Goal: Information Seeking & Learning: Learn about a topic

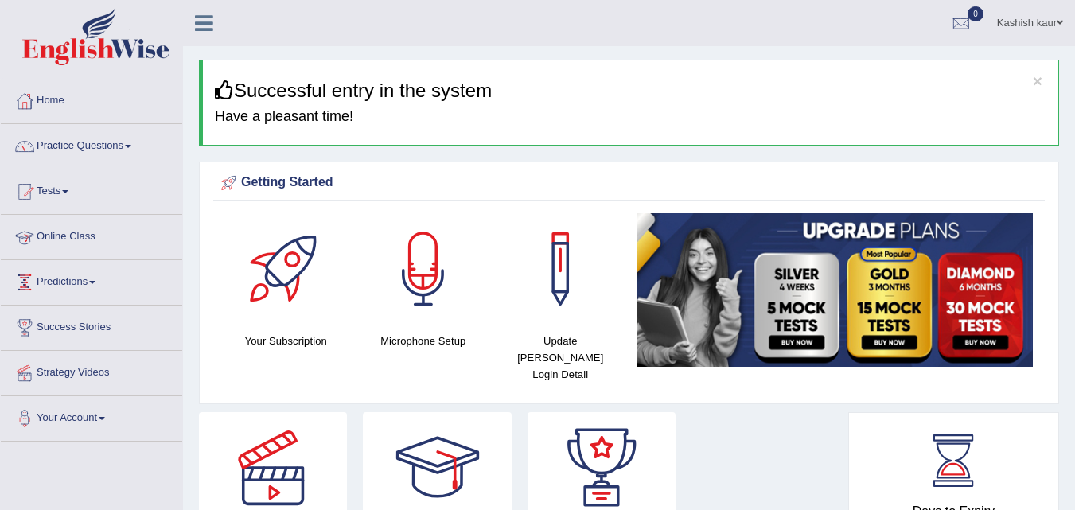
click at [66, 234] on link "Online Class" at bounding box center [91, 235] width 181 height 40
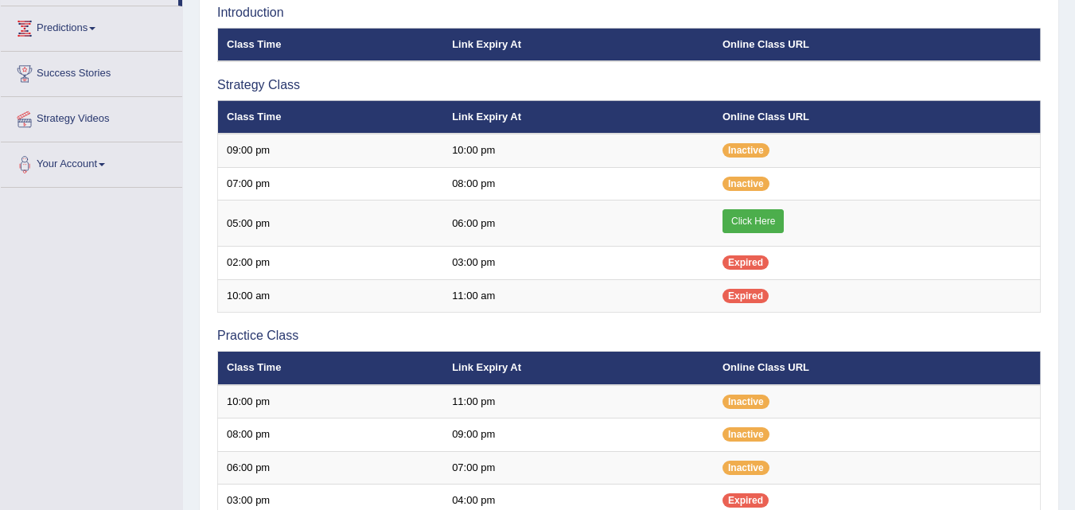
scroll to position [255, 0]
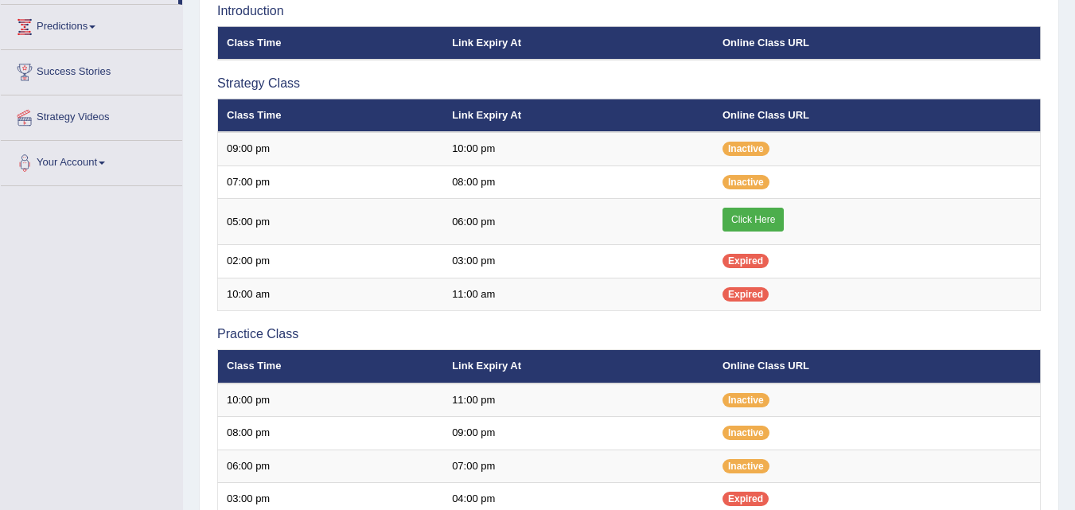
scroll to position [69, 0]
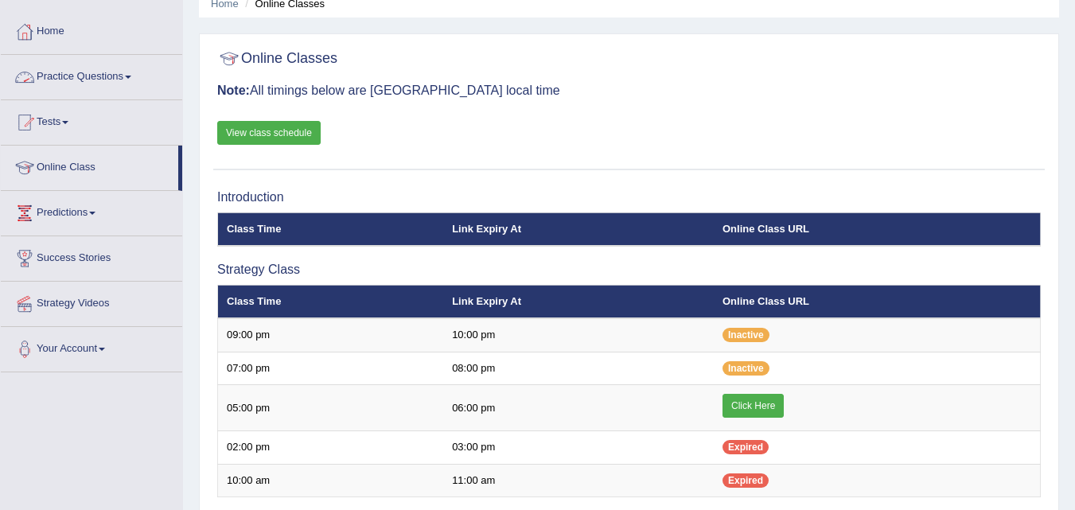
click at [135, 68] on link "Practice Questions" at bounding box center [91, 75] width 181 height 40
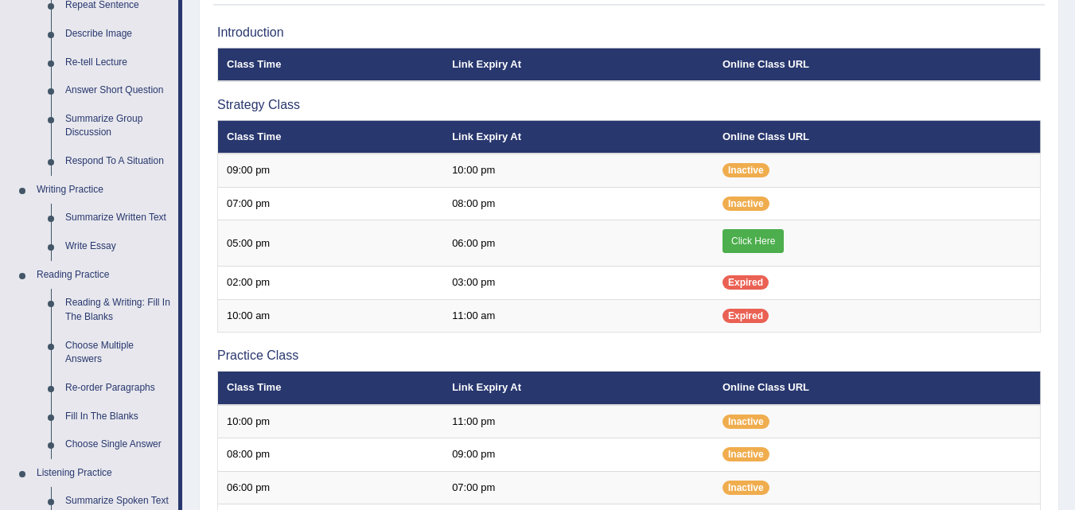
scroll to position [238, 0]
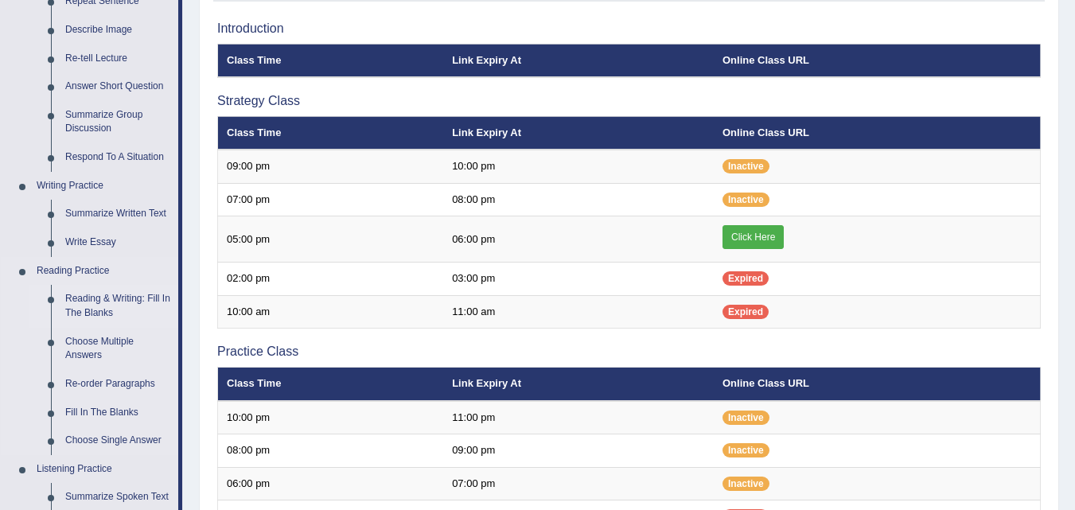
click at [82, 310] on link "Reading & Writing: Fill In The Blanks" at bounding box center [118, 306] width 120 height 42
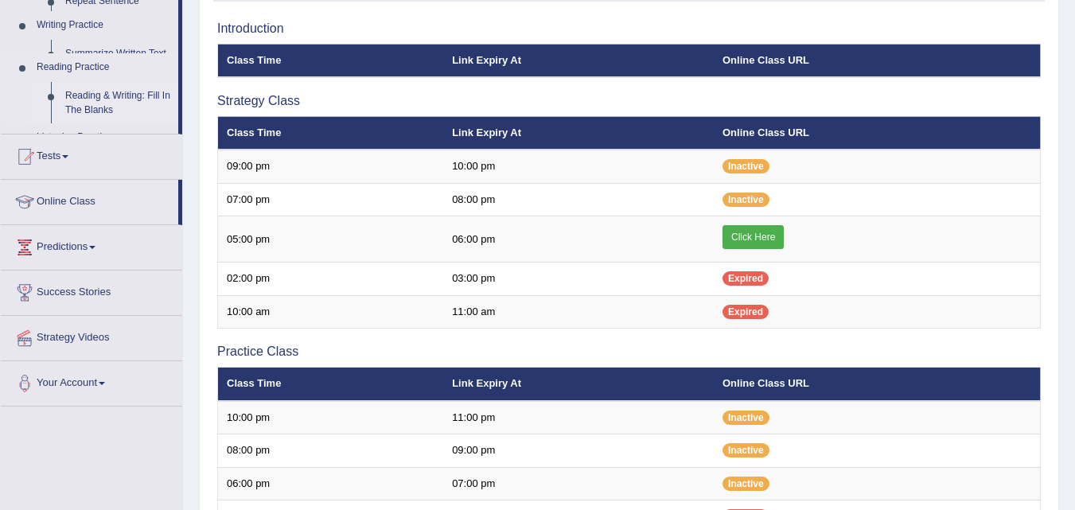
scroll to position [231, 0]
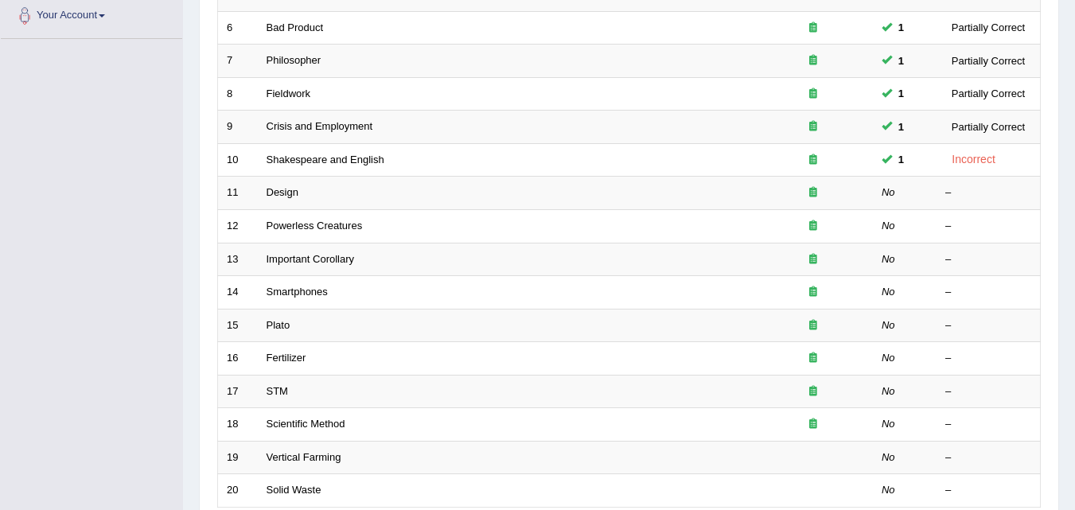
scroll to position [409, 0]
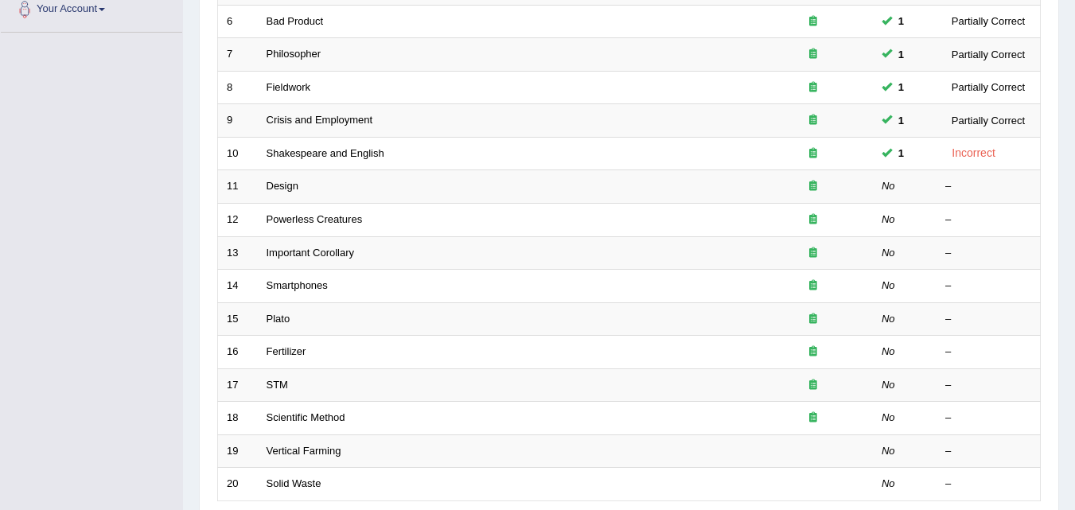
drag, startPoint x: 0, startPoint y: 0, endPoint x: 1086, endPoint y: 339, distance: 1138.0
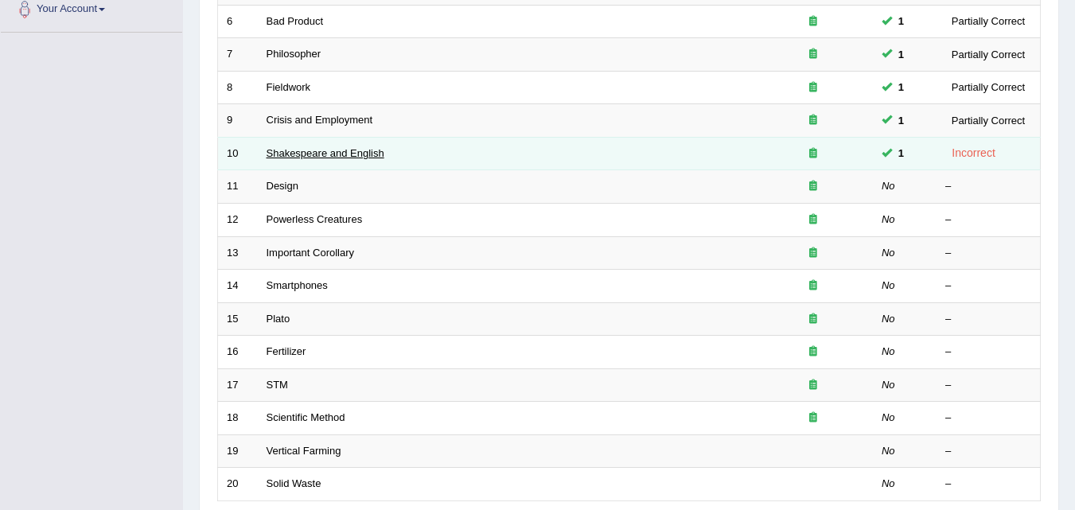
click at [373, 148] on link "Shakespeare and English" at bounding box center [326, 153] width 118 height 12
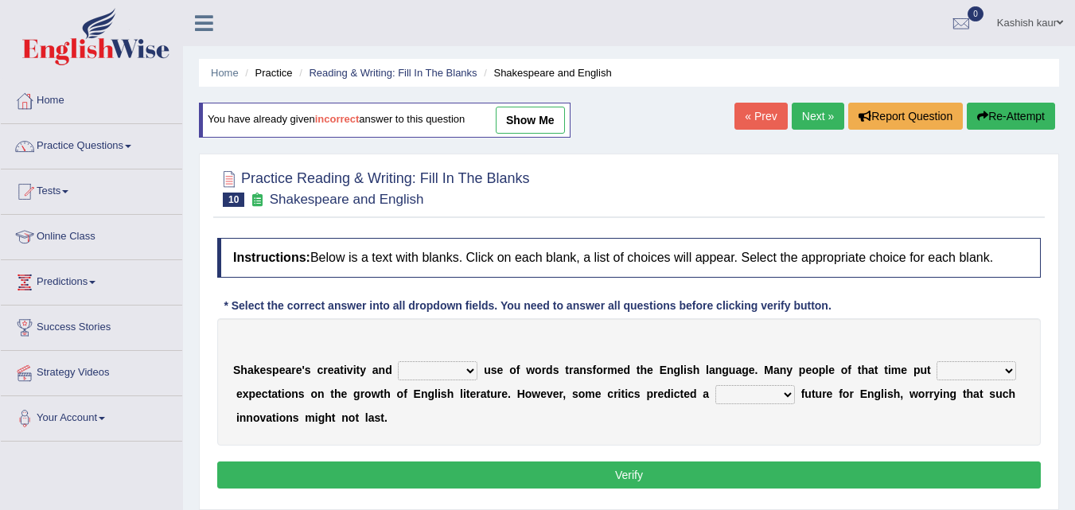
click at [467, 368] on select "idealized intensive fancied inventive" at bounding box center [438, 370] width 80 height 19
select select "idealized"
click at [398, 361] on select "idealized intensive fancied inventive" at bounding box center [438, 370] width 80 height 19
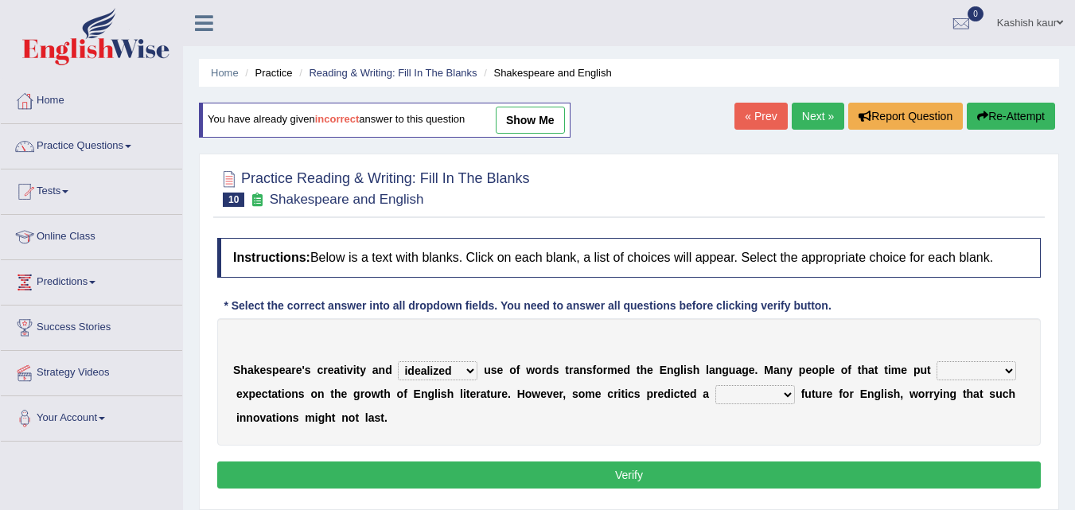
click at [1005, 371] on select "wide much high more" at bounding box center [977, 370] width 80 height 19
select select "high"
click at [937, 361] on select "wide much high more" at bounding box center [977, 370] width 80 height 19
click at [795, 394] on b at bounding box center [798, 394] width 6 height 13
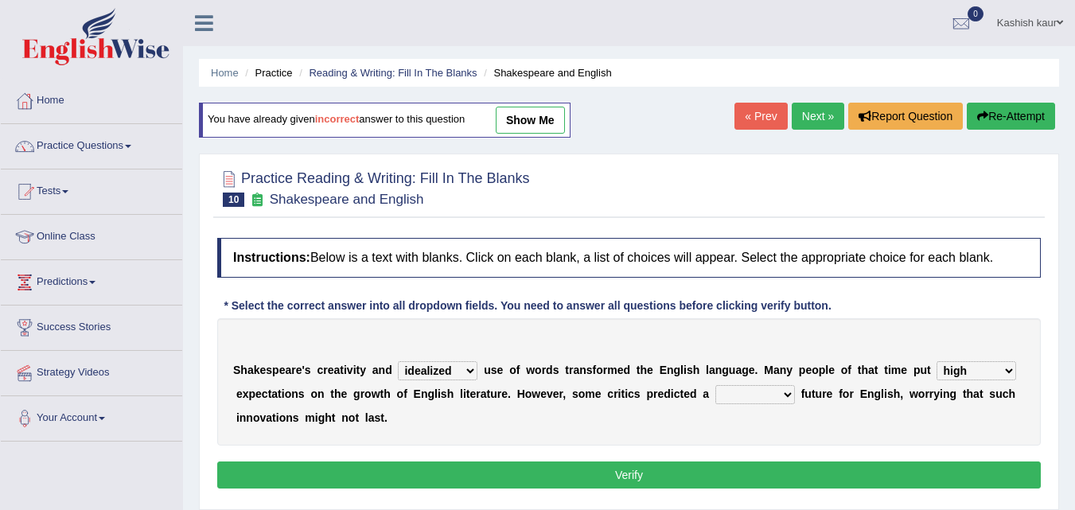
click at [782, 393] on select "monetary promising irresistible daunting" at bounding box center [755, 394] width 80 height 19
select select "daunting"
click at [715, 385] on select "monetary promising irresistible daunting" at bounding box center [755, 394] width 80 height 19
click at [737, 476] on button "Verify" at bounding box center [629, 475] width 824 height 27
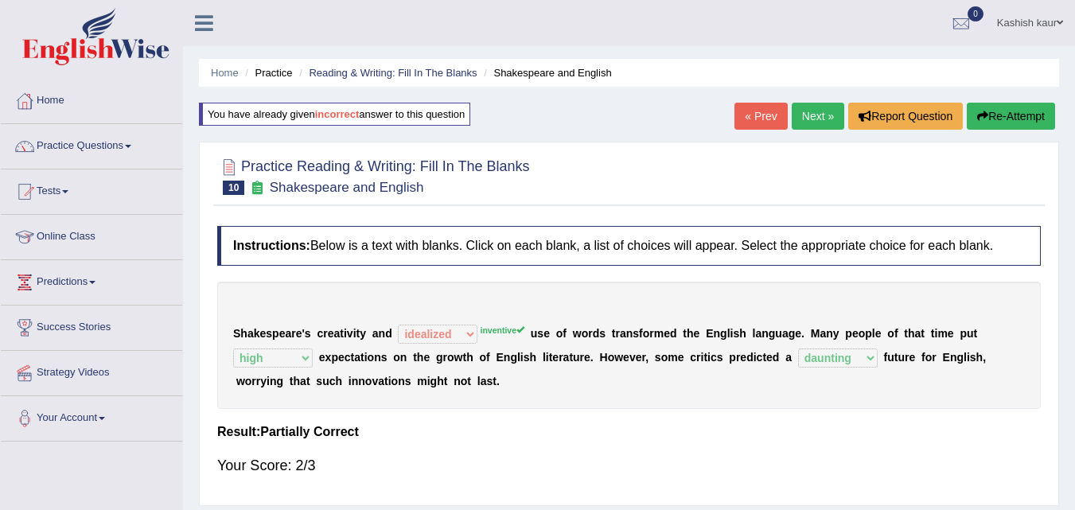
click at [817, 108] on link "Next »" at bounding box center [818, 116] width 53 height 27
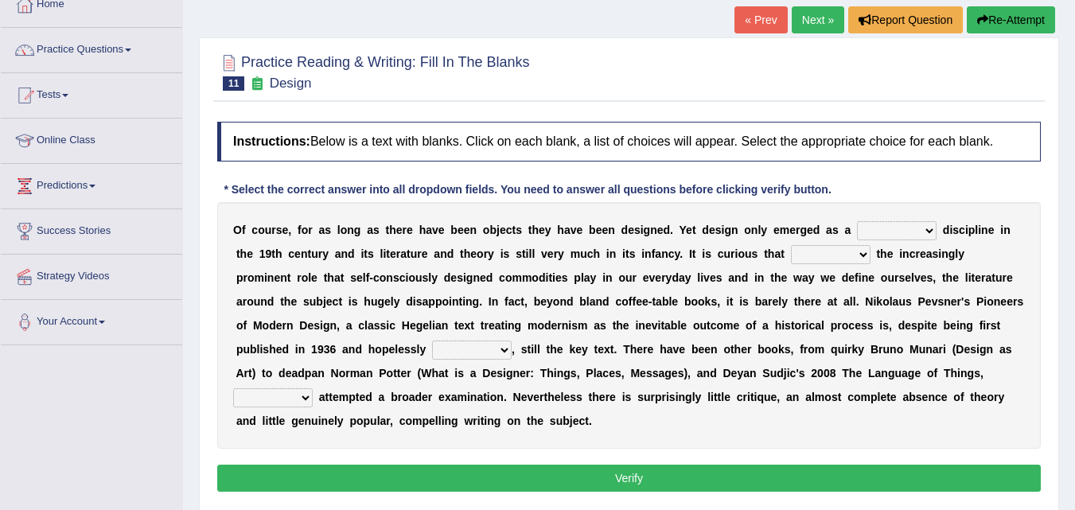
scroll to position [98, 0]
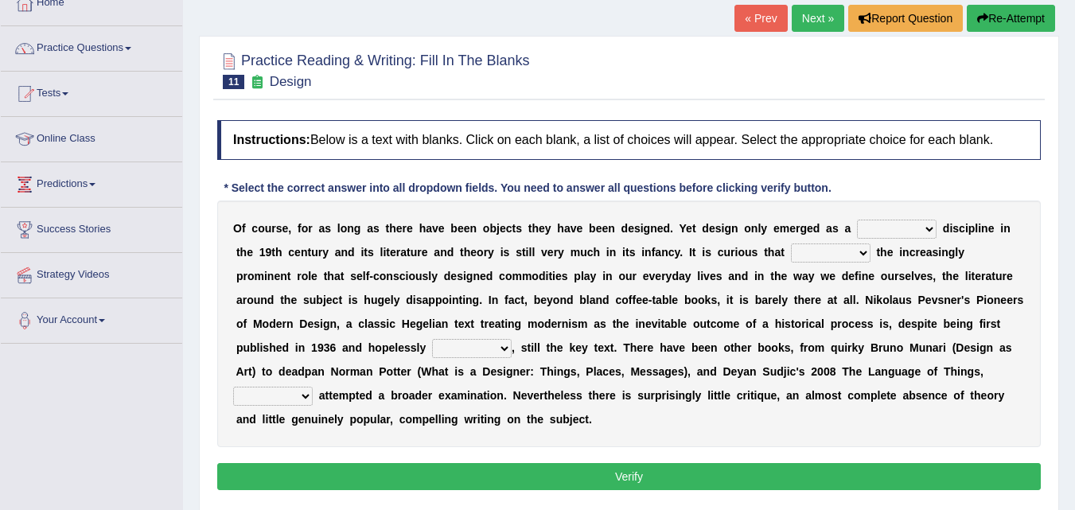
click at [930, 228] on select "bilateral ubiquitous foremost dedicated" at bounding box center [897, 229] width 80 height 19
select select "dedicated"
click at [857, 220] on select "bilateral ubiquitous foremost dedicated" at bounding box center [897, 229] width 80 height 19
click at [867, 251] on select "since despite within through" at bounding box center [831, 253] width 80 height 19
click at [791, 244] on select "since despite within through" at bounding box center [831, 253] width 80 height 19
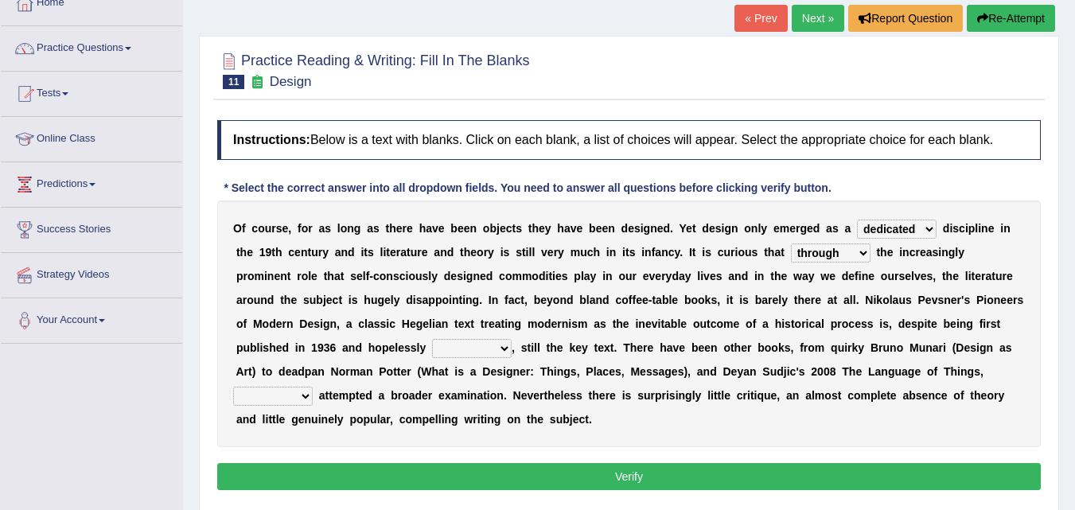
click at [503, 343] on select "dates dating date dated" at bounding box center [472, 348] width 80 height 19
click at [850, 249] on select "since despite within through" at bounding box center [831, 253] width 80 height 19
select select "despite"
click at [791, 244] on select "since despite within through" at bounding box center [831, 253] width 80 height 19
click at [494, 352] on select "dates dating date dated" at bounding box center [472, 348] width 80 height 19
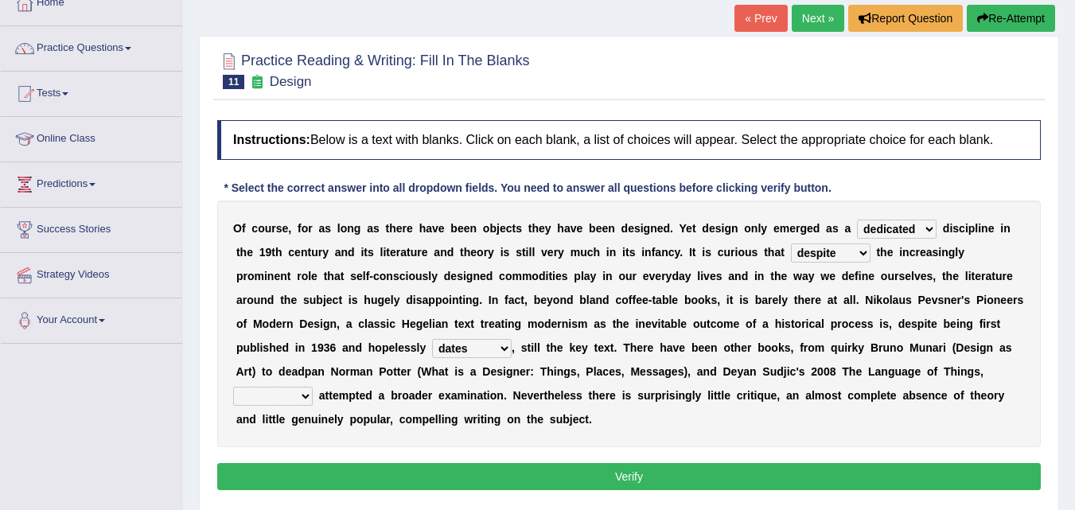
click at [432, 339] on select "dates dating date dated" at bounding box center [472, 348] width 80 height 19
click at [493, 350] on select "dates dating date dated" at bounding box center [472, 348] width 80 height 19
select select "dating"
click at [432, 339] on select "dates dating date dated" at bounding box center [472, 348] width 80 height 19
click at [498, 339] on select "dates dating date dated" at bounding box center [472, 348] width 80 height 19
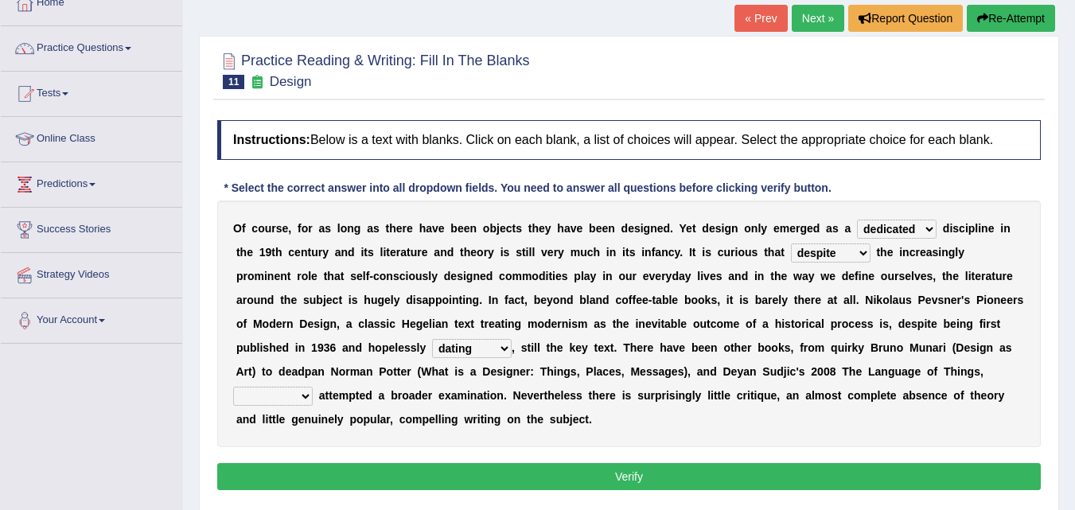
click at [498, 339] on select "dates dating date dated" at bounding box center [472, 348] width 80 height 19
click at [312, 392] on select "which then however as" at bounding box center [273, 396] width 80 height 19
select select "which"
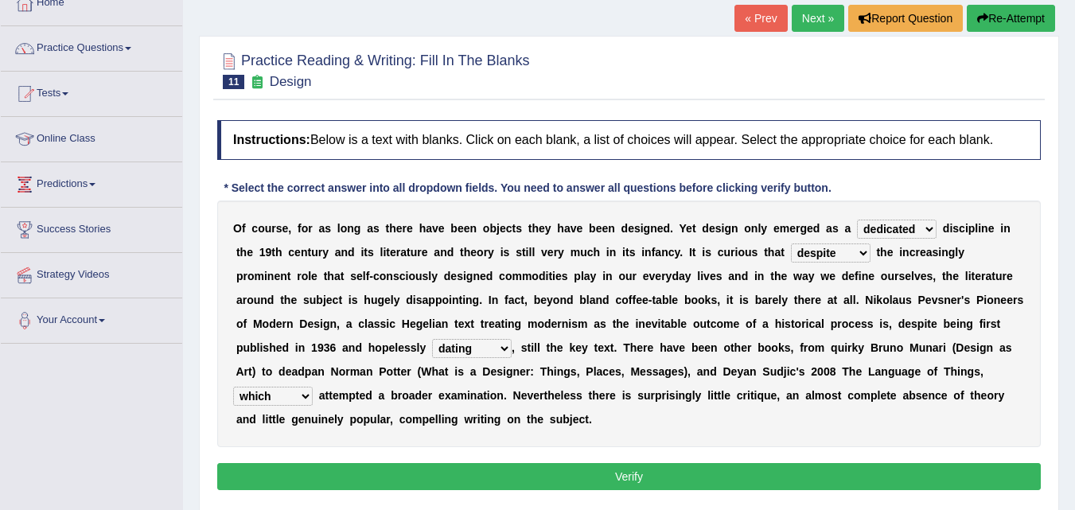
click at [233, 387] on select "which then however as" at bounding box center [273, 396] width 80 height 19
click at [468, 473] on button "Verify" at bounding box center [629, 476] width 824 height 27
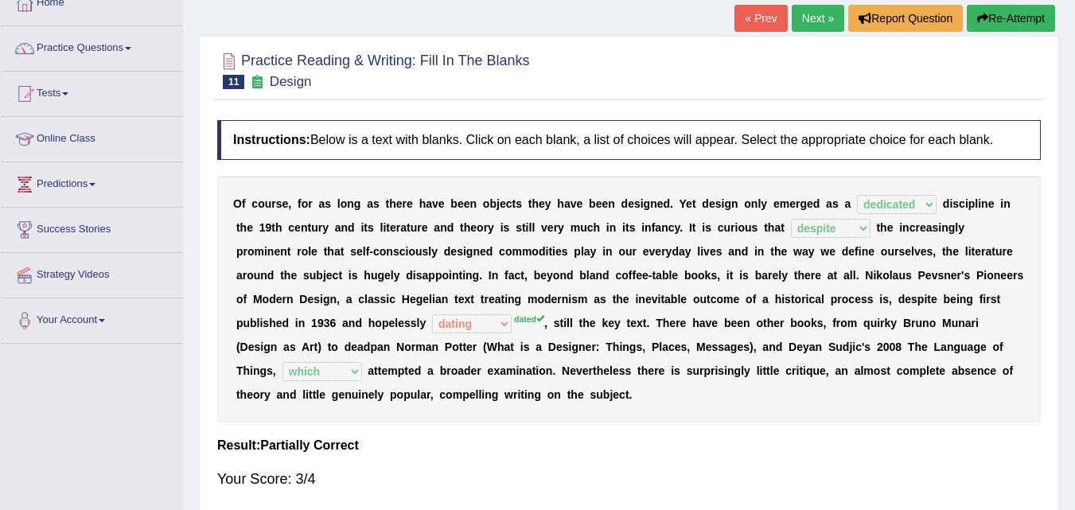
click at [816, 27] on link "Next »" at bounding box center [818, 18] width 53 height 27
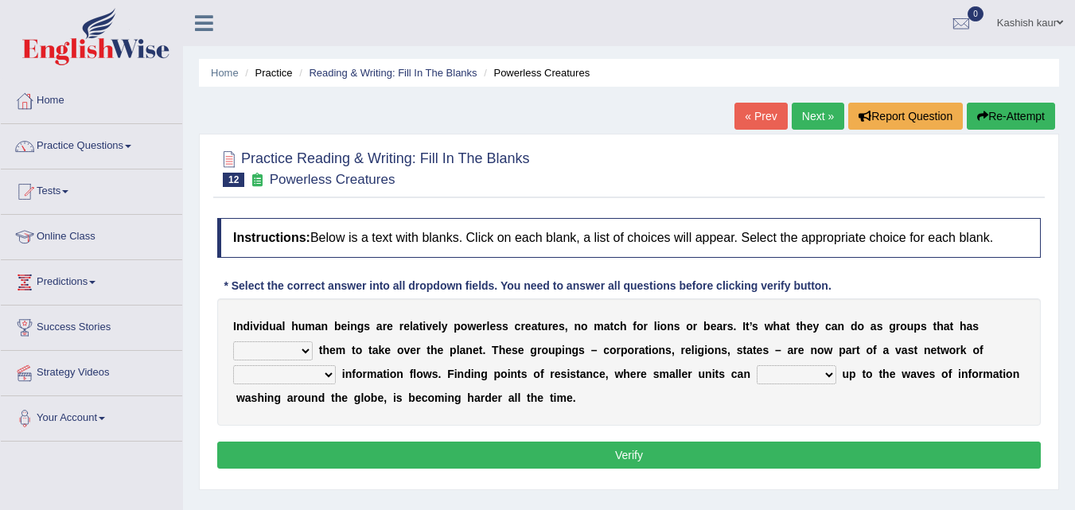
click at [305, 353] on select "enabled contended embodied conjured" at bounding box center [273, 350] width 80 height 19
click at [317, 376] on select "interconnected overlapping fastened exploited" at bounding box center [284, 374] width 103 height 19
select select "interconnected"
click at [233, 365] on select "interconnected overlapping fastened exploited" at bounding box center [284, 374] width 103 height 19
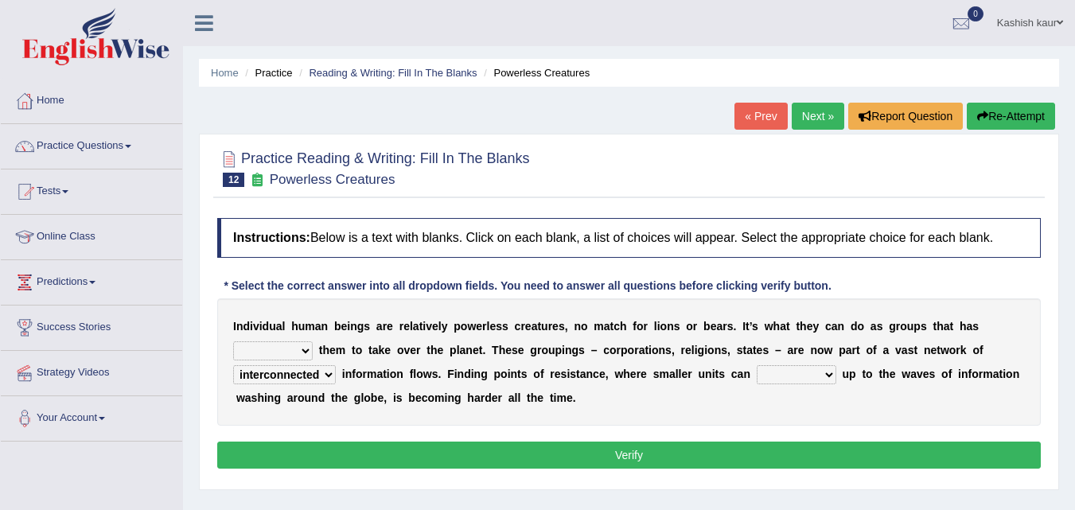
click at [835, 376] on select "stand raise hail pump" at bounding box center [797, 374] width 80 height 19
select select "pump"
click at [757, 365] on select "stand raise hail pump" at bounding box center [797, 374] width 80 height 19
click at [303, 348] on select "enabled contended embodied conjured" at bounding box center [273, 350] width 80 height 19
select select "enabled"
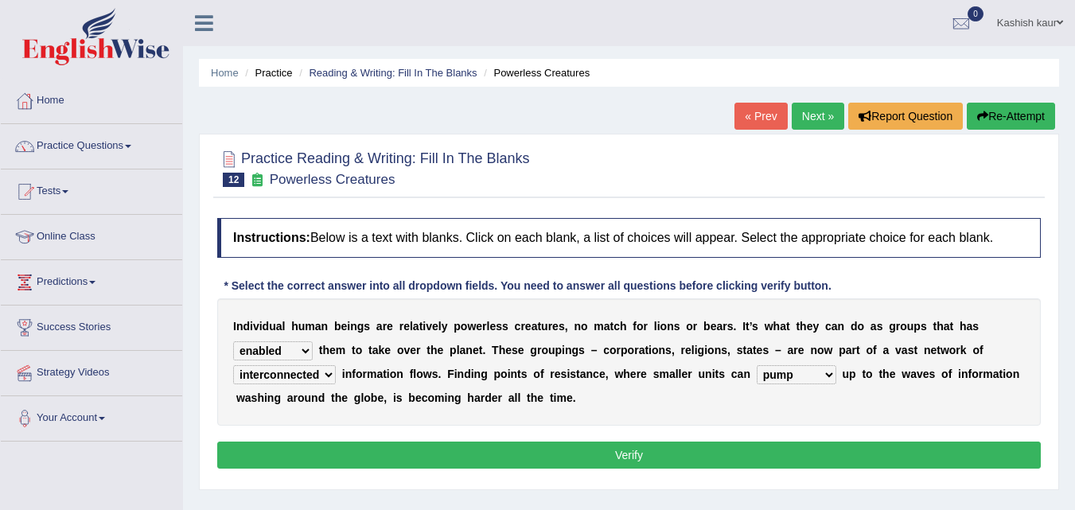
click at [233, 341] on select "enabled contended embodied conjured" at bounding box center [273, 350] width 80 height 19
click at [440, 448] on button "Verify" at bounding box center [629, 455] width 824 height 27
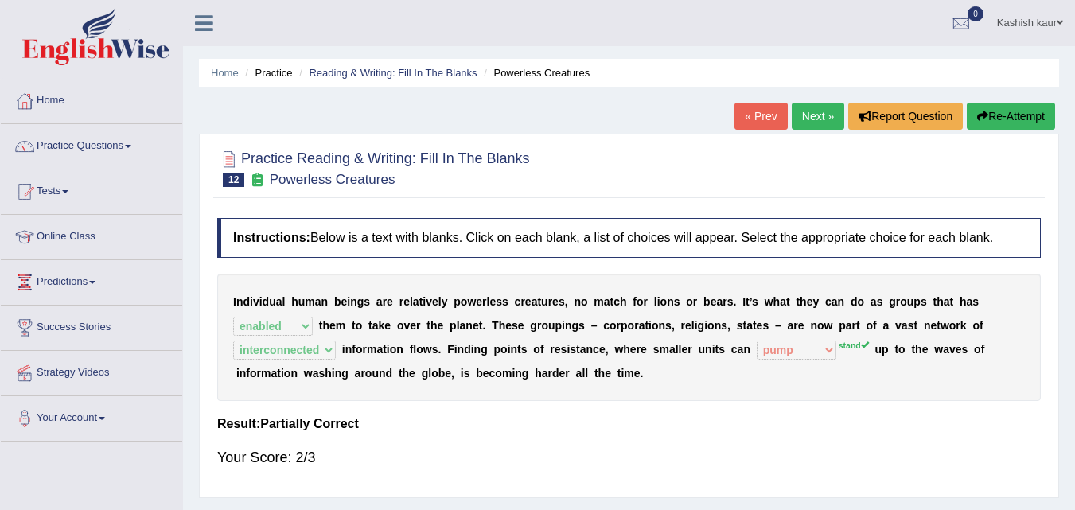
click at [797, 111] on link "Next »" at bounding box center [818, 116] width 53 height 27
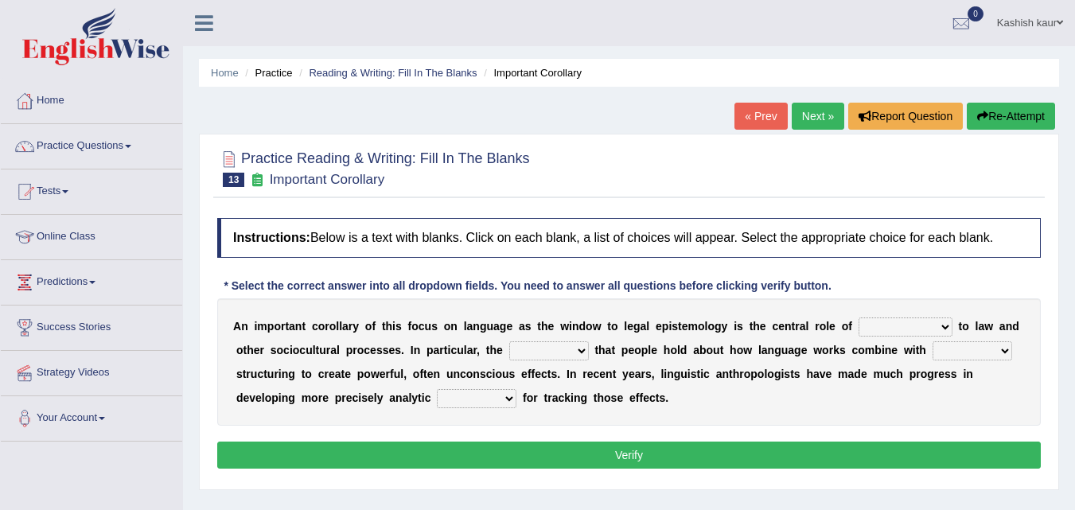
click at [914, 329] on select "discourse epoch dialect acquaintance" at bounding box center [906, 327] width 94 height 19
select select "discourse"
click at [859, 318] on select "discourse epoch dialect acquaintance" at bounding box center [906, 327] width 94 height 19
click at [539, 357] on select "deviation besmirch consent ideas" at bounding box center [549, 350] width 80 height 19
select select "deviation"
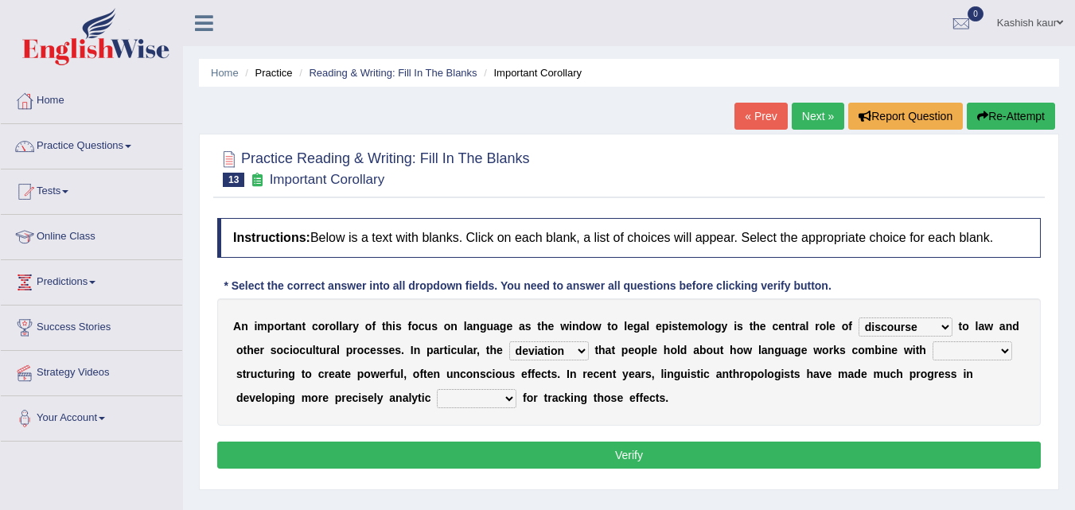
click at [509, 341] on select "deviation besmirch consent ideas" at bounding box center [549, 350] width 80 height 19
click at [1001, 342] on select "mandatory linguistic legitimate customary" at bounding box center [973, 350] width 80 height 19
select select "legitimate"
click at [933, 341] on select "mandatory linguistic legitimate customary" at bounding box center [973, 350] width 80 height 19
click at [514, 404] on select "tools appetite albums stroke" at bounding box center [477, 398] width 80 height 19
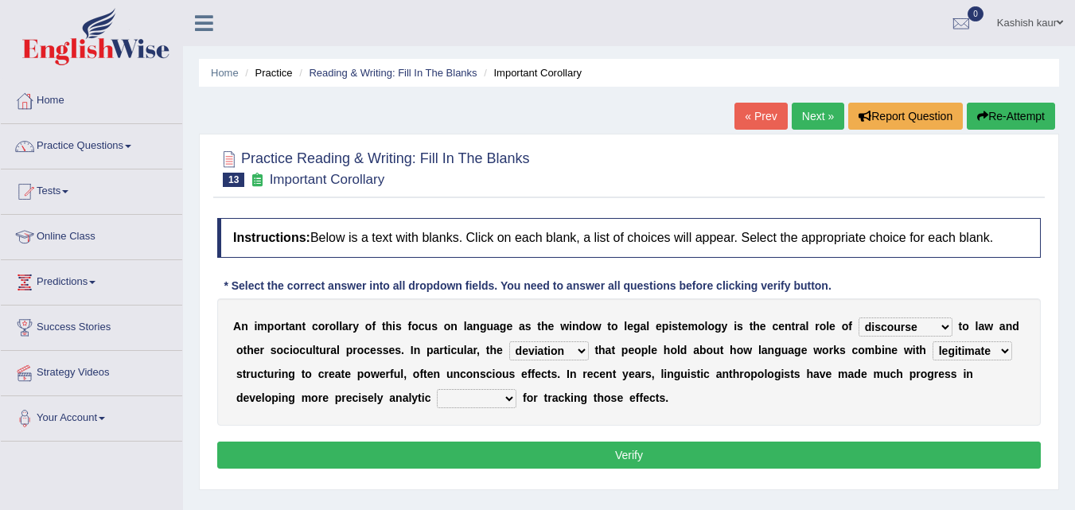
select select "appetite"
click at [437, 389] on select "tools appetite albums stroke" at bounding box center [477, 398] width 80 height 19
click at [507, 450] on button "Verify" at bounding box center [629, 455] width 824 height 27
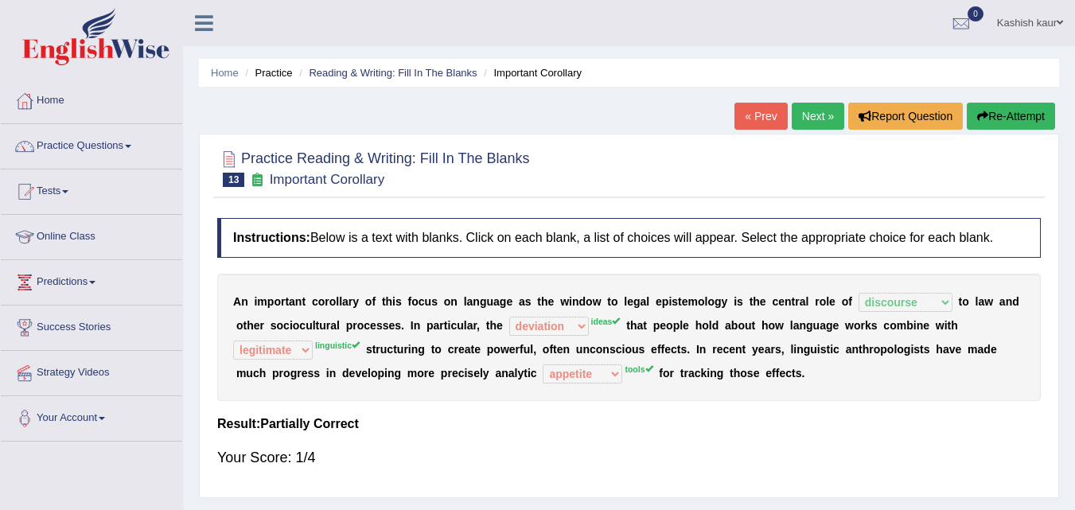
click at [809, 115] on link "Next »" at bounding box center [818, 116] width 53 height 27
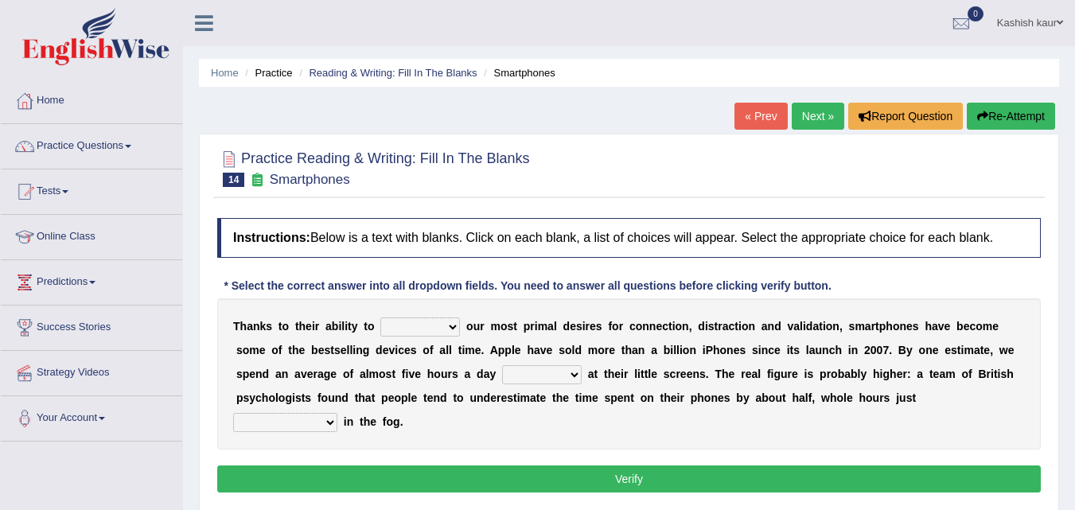
click at [461, 330] on b at bounding box center [463, 326] width 6 height 13
click at [450, 330] on select "hijack describe sharpen conserve" at bounding box center [420, 327] width 80 height 19
select select "sharpen"
click at [380, 318] on select "hijack describe sharpen conserve" at bounding box center [420, 327] width 80 height 19
click at [565, 369] on select "watching waggling snoring staring" at bounding box center [542, 374] width 80 height 19
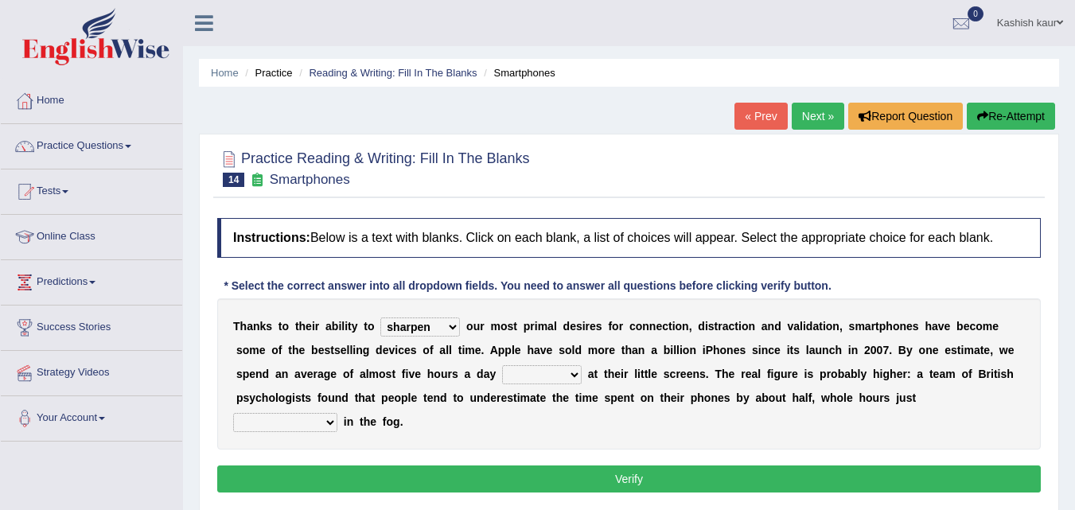
select select "staring"
click at [502, 365] on select "watching waggling snoring staring" at bounding box center [542, 374] width 80 height 19
click at [322, 421] on select "has evaporated evaporating evaporate evaporates" at bounding box center [285, 422] width 104 height 19
select select "evaporates"
click at [233, 413] on select "has evaporated evaporating evaporate evaporates" at bounding box center [285, 422] width 104 height 19
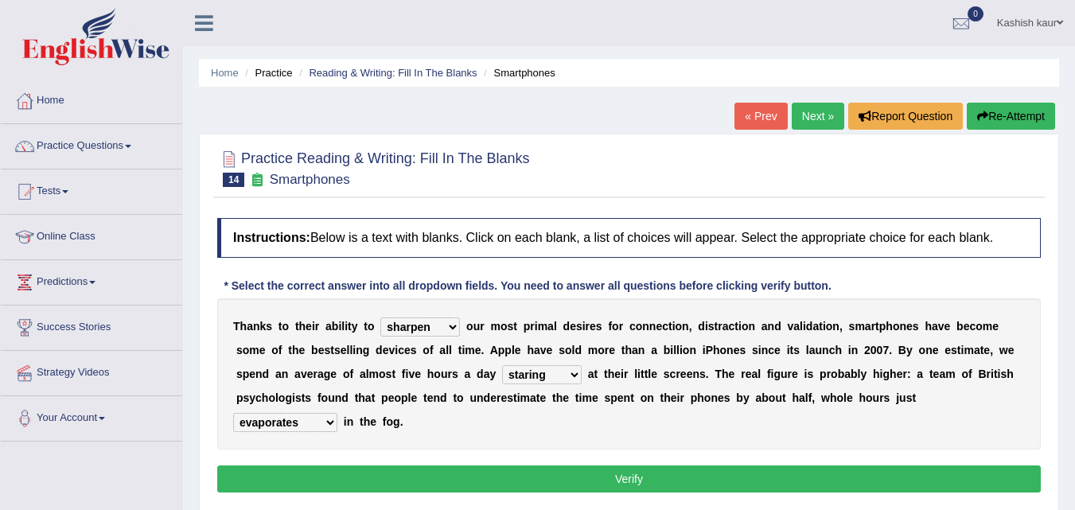
click at [525, 478] on button "Verify" at bounding box center [629, 479] width 824 height 27
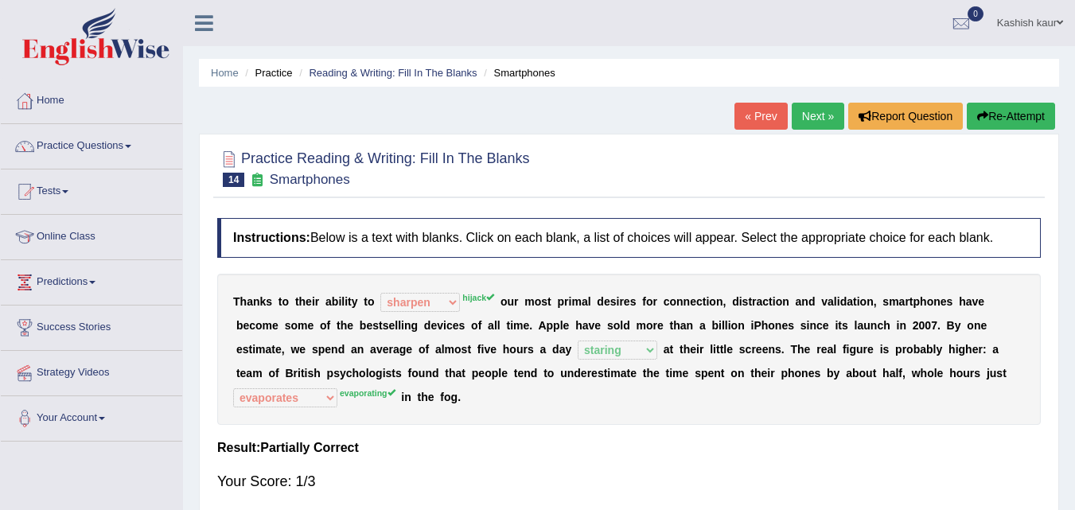
click at [804, 125] on link "Next »" at bounding box center [818, 116] width 53 height 27
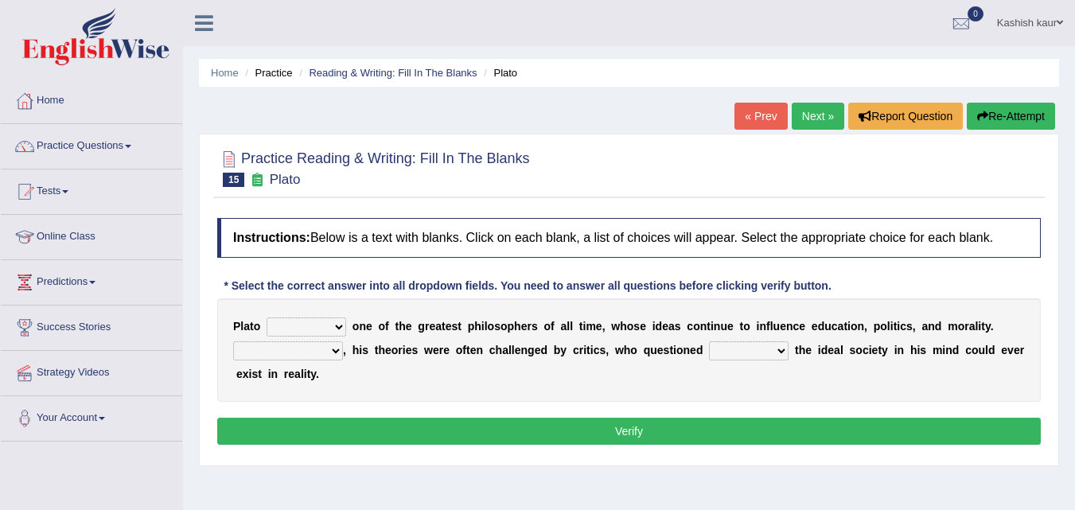
click at [337, 333] on select "keeps comes claims remains" at bounding box center [307, 327] width 80 height 19
select select "claims"
click at [267, 318] on select "keeps comes claims remains" at bounding box center [307, 327] width 80 height 19
click at [337, 353] on select "Notwithstanding So However Whatever" at bounding box center [288, 350] width 110 height 19
select select "So"
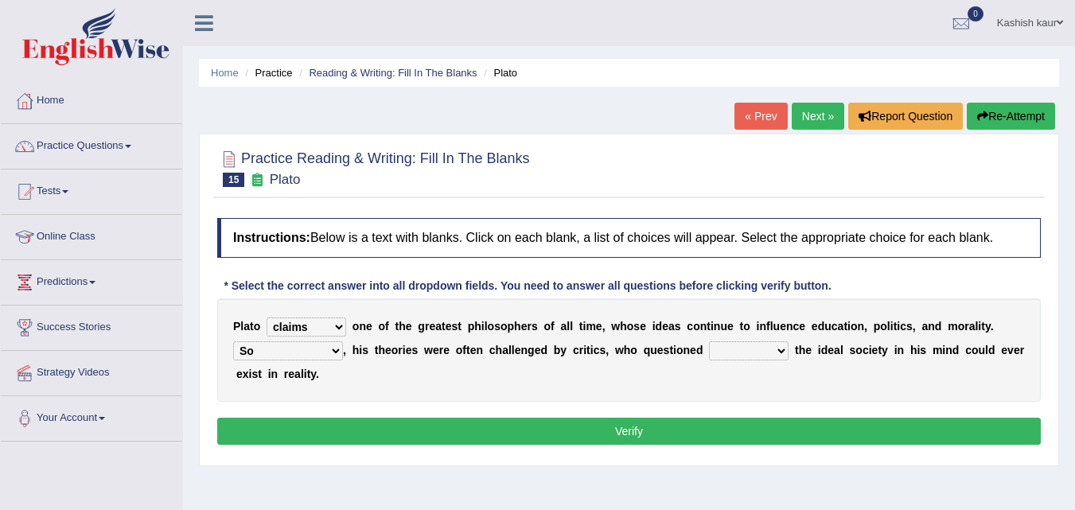
click at [233, 341] on select "Notwithstanding So However Whatever" at bounding box center [288, 350] width 110 height 19
click at [737, 356] on select "which what that whether" at bounding box center [749, 350] width 80 height 19
select select "that"
click at [709, 341] on select "which what that whether" at bounding box center [749, 350] width 80 height 19
click at [722, 433] on button "Verify" at bounding box center [629, 431] width 824 height 27
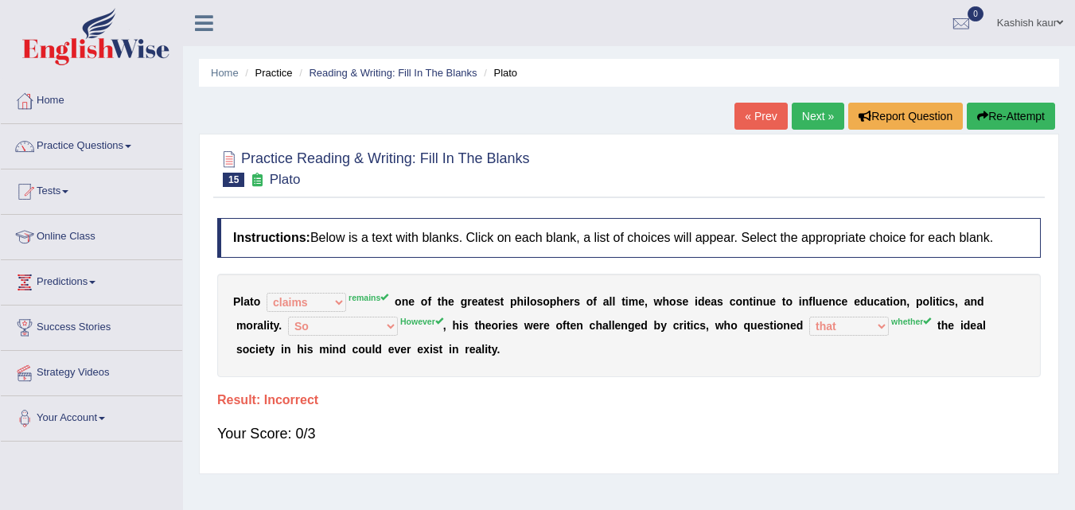
click at [808, 115] on link "Next »" at bounding box center [818, 116] width 53 height 27
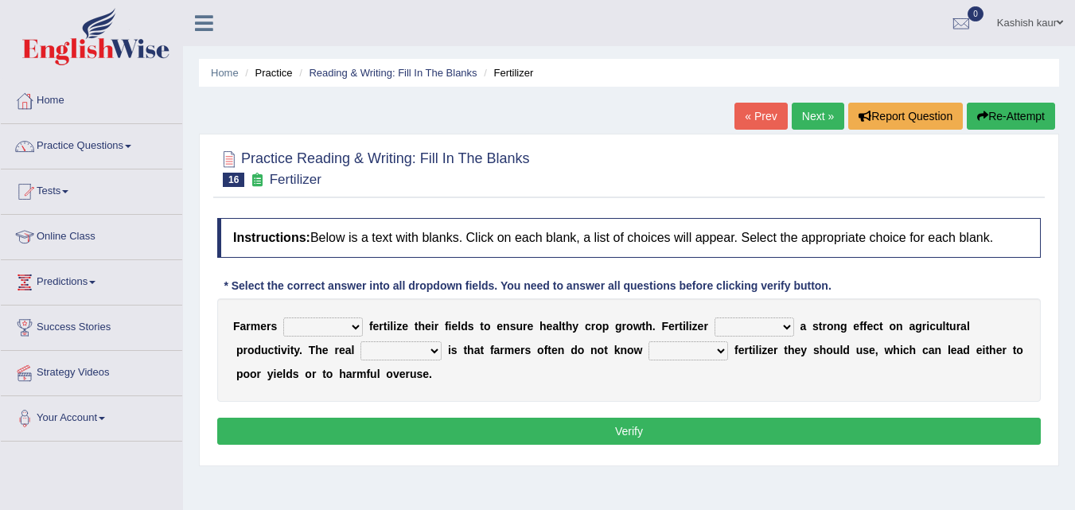
click at [350, 325] on select "must should need can" at bounding box center [323, 327] width 80 height 19
select select "need"
click at [283, 318] on select "must should need can" at bounding box center [323, 327] width 80 height 19
click at [771, 330] on select "has had have having" at bounding box center [755, 327] width 80 height 19
select select "had"
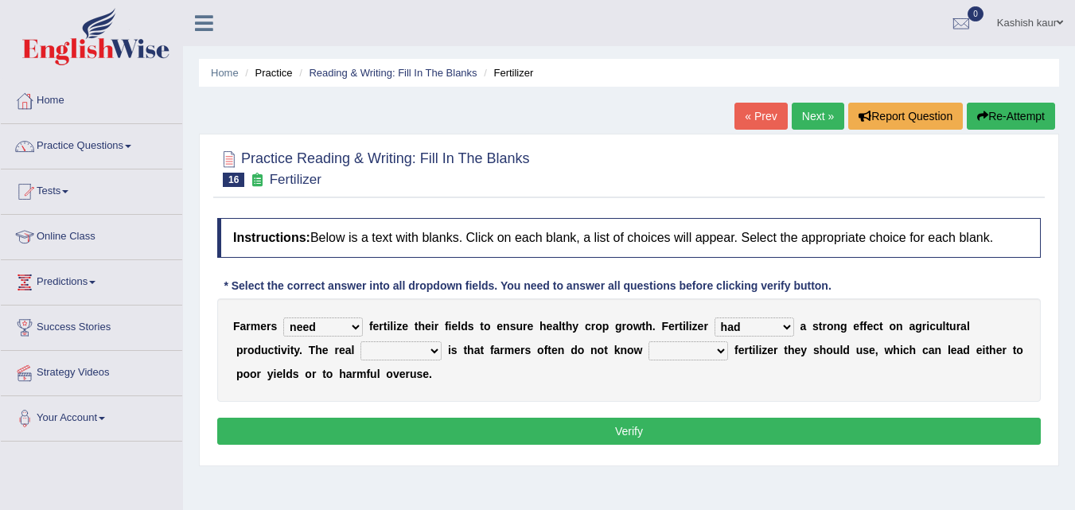
click at [715, 318] on select "has had have having" at bounding box center [755, 327] width 80 height 19
click at [424, 349] on select "problem question conclusion answer" at bounding box center [401, 350] width 81 height 19
click at [361, 341] on select "problem question conclusion answer" at bounding box center [401, 350] width 81 height 19
click at [436, 354] on select "problem question conclusion answer" at bounding box center [401, 350] width 81 height 19
select select "question"
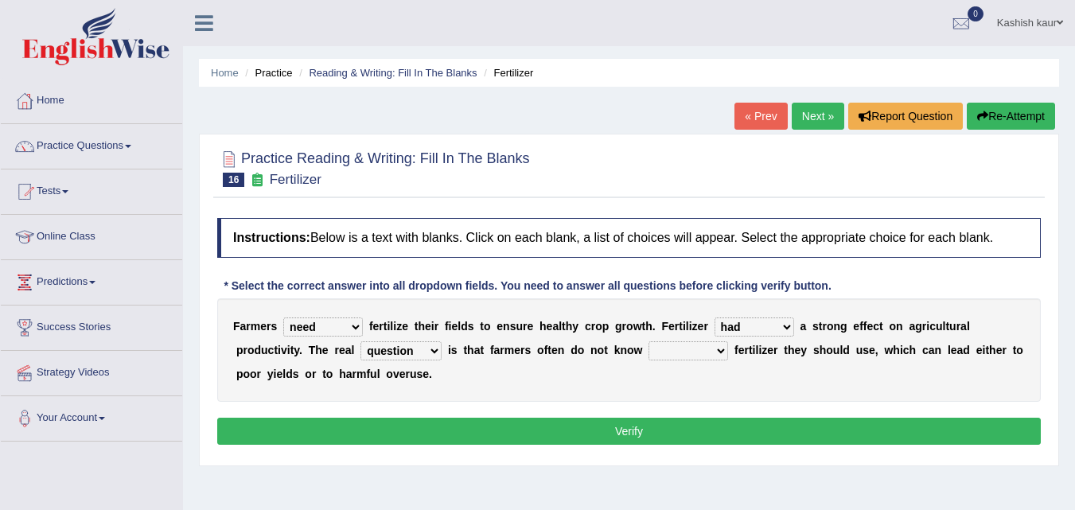
click at [361, 341] on select "problem question conclusion answer" at bounding box center [401, 350] width 81 height 19
click at [700, 356] on select "how much how many however so much" at bounding box center [689, 350] width 80 height 19
select select "how much"
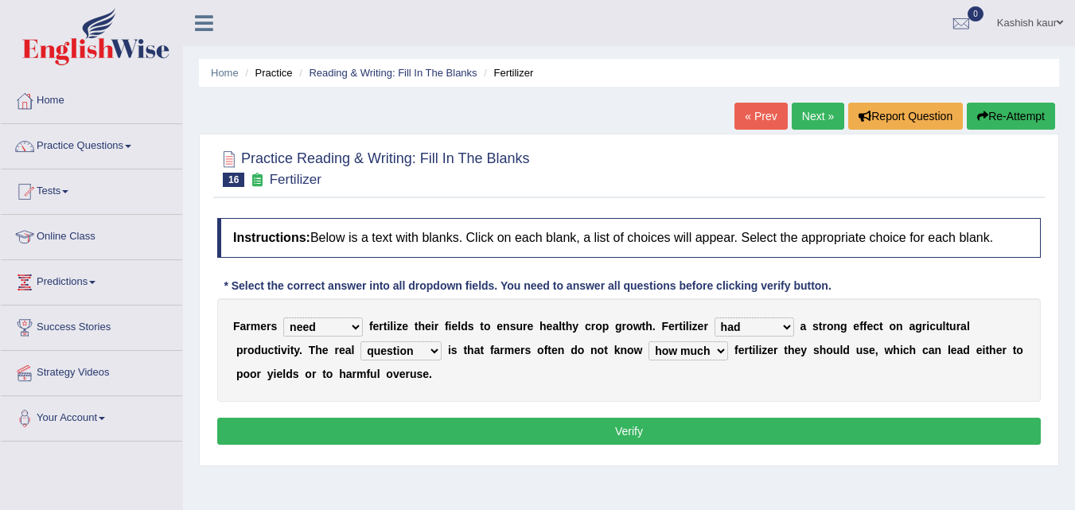
click at [649, 341] on select "how much how many however so much" at bounding box center [689, 350] width 80 height 19
click at [683, 426] on button "Verify" at bounding box center [629, 431] width 824 height 27
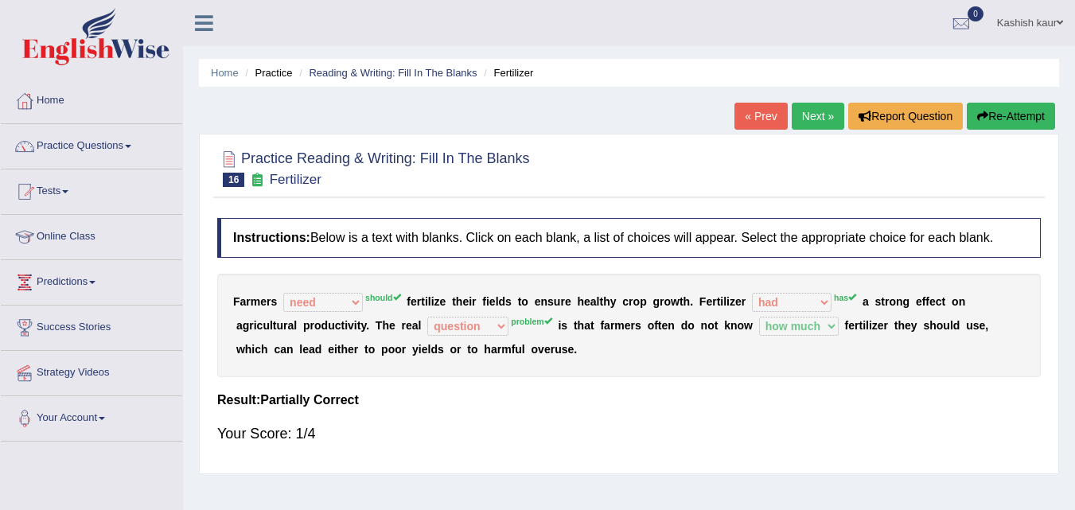
click at [818, 129] on link "Next »" at bounding box center [818, 116] width 53 height 27
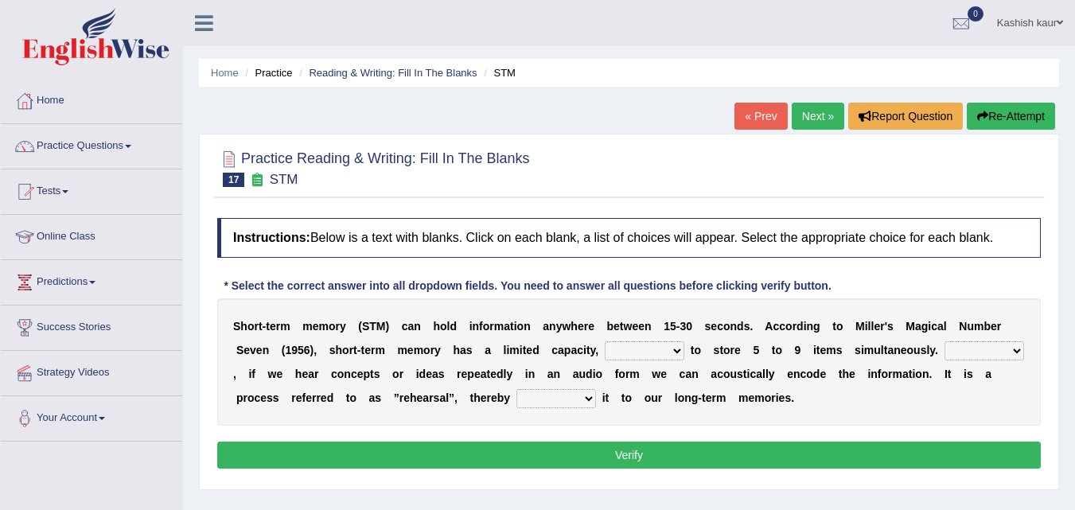
click at [623, 357] on select "being able is able be able unable" at bounding box center [645, 350] width 80 height 19
select select "be able"
click at [605, 341] on select "being able is able be able unable" at bounding box center [645, 350] width 80 height 19
click at [973, 351] on select "However So Moreover Therefore" at bounding box center [985, 350] width 80 height 19
select select "So"
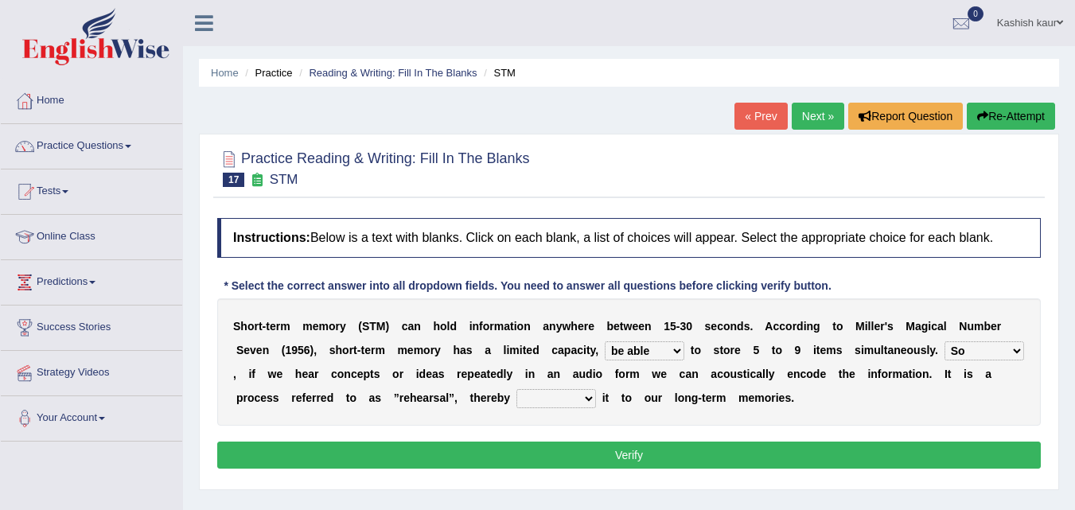
click at [945, 341] on select "However So Moreover Therefore" at bounding box center [985, 350] width 80 height 19
click at [578, 400] on select "commit commits commiting commited" at bounding box center [556, 398] width 80 height 19
select select "commits"
click at [516, 389] on select "commit commits commiting commited" at bounding box center [556, 398] width 80 height 19
click at [567, 465] on button "Verify" at bounding box center [629, 455] width 824 height 27
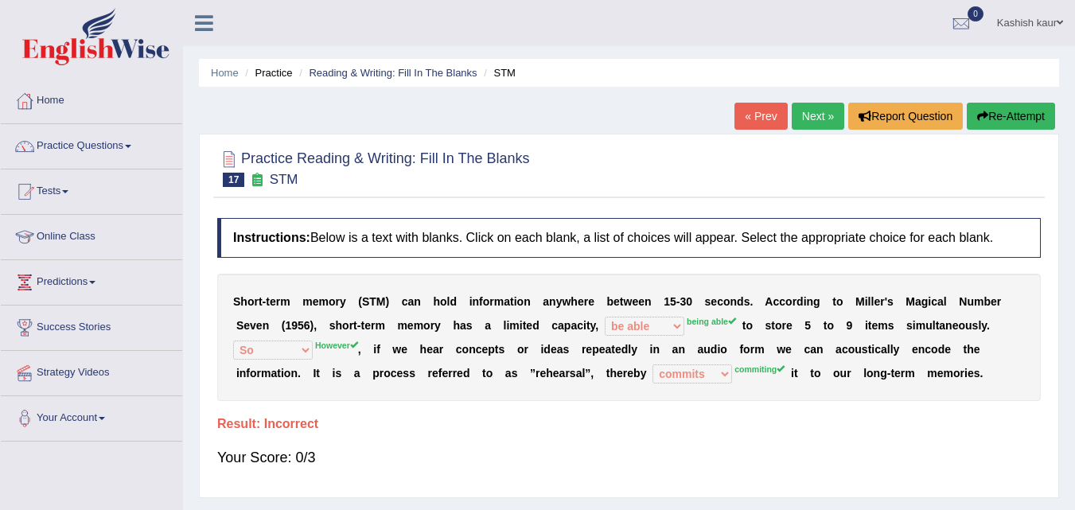
click at [801, 109] on link "Next »" at bounding box center [818, 116] width 53 height 27
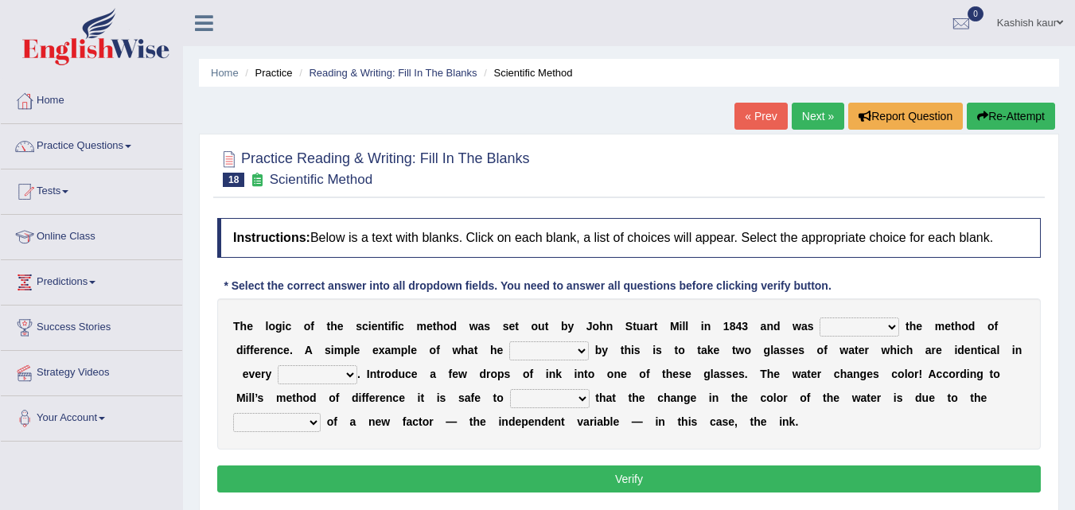
click at [879, 328] on select "pointed claimed demanded named" at bounding box center [860, 327] width 80 height 19
